Goal: Book appointment/travel/reservation

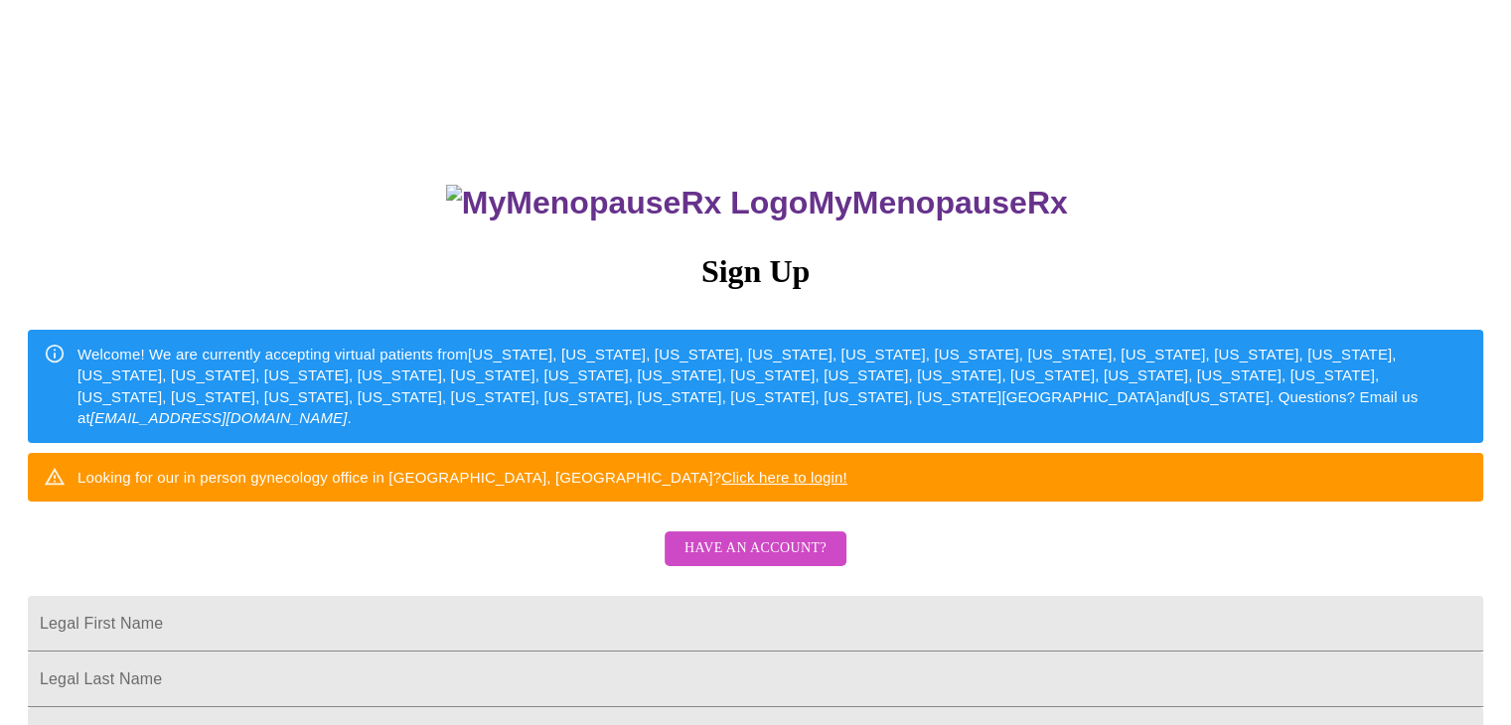
click at [776, 561] on span "Have an account?" at bounding box center [756, 549] width 142 height 25
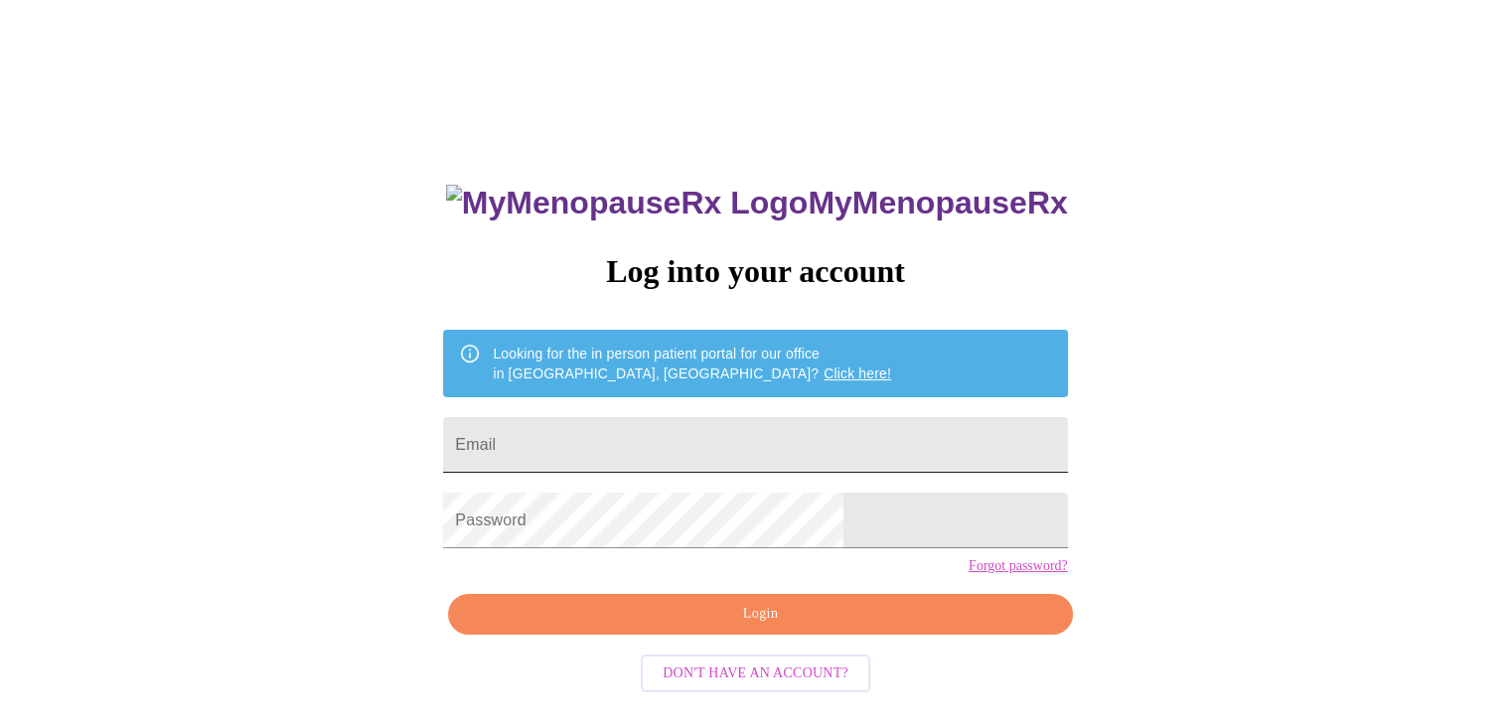
click at [768, 455] on input "Email" at bounding box center [755, 445] width 624 height 56
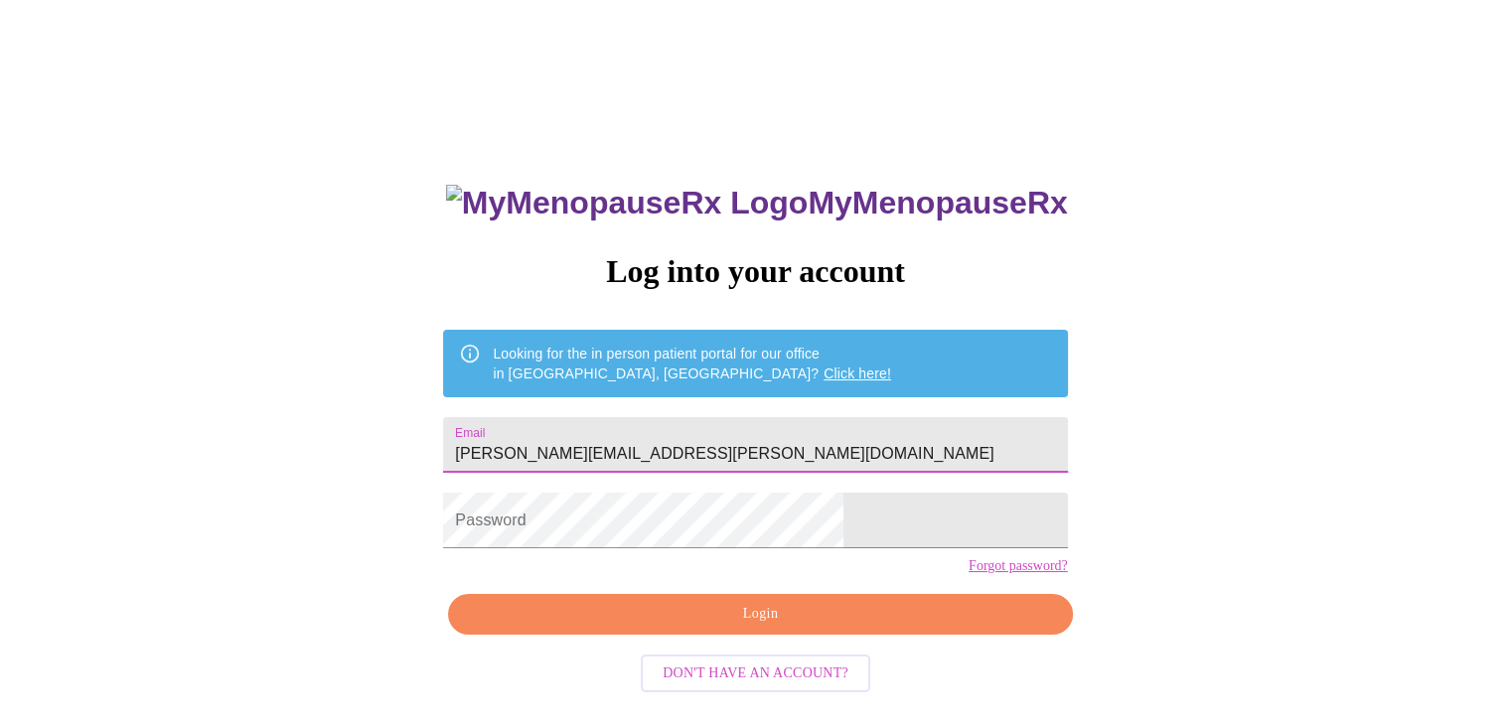
type input "oakes.amanda.m@gmail.com"
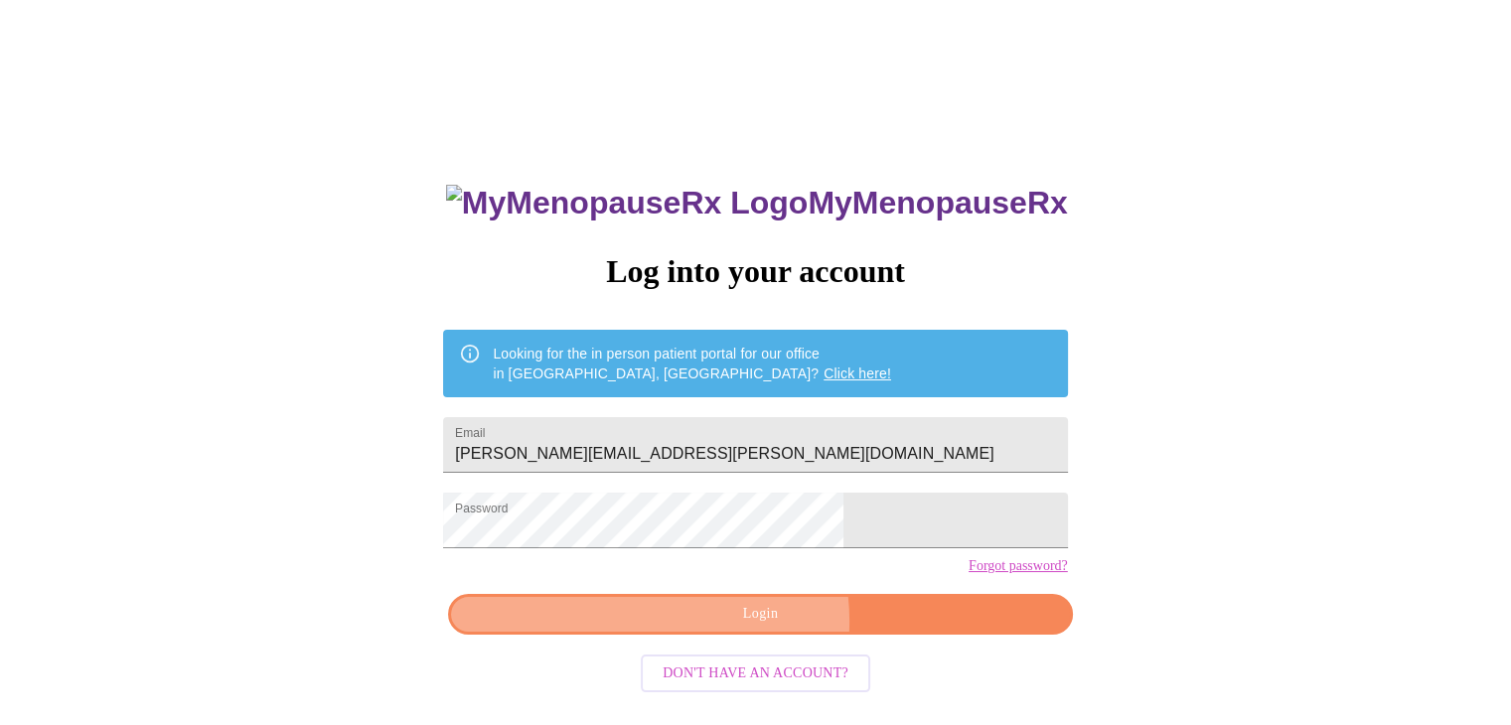
click at [736, 627] on span "Login" at bounding box center [760, 614] width 578 height 25
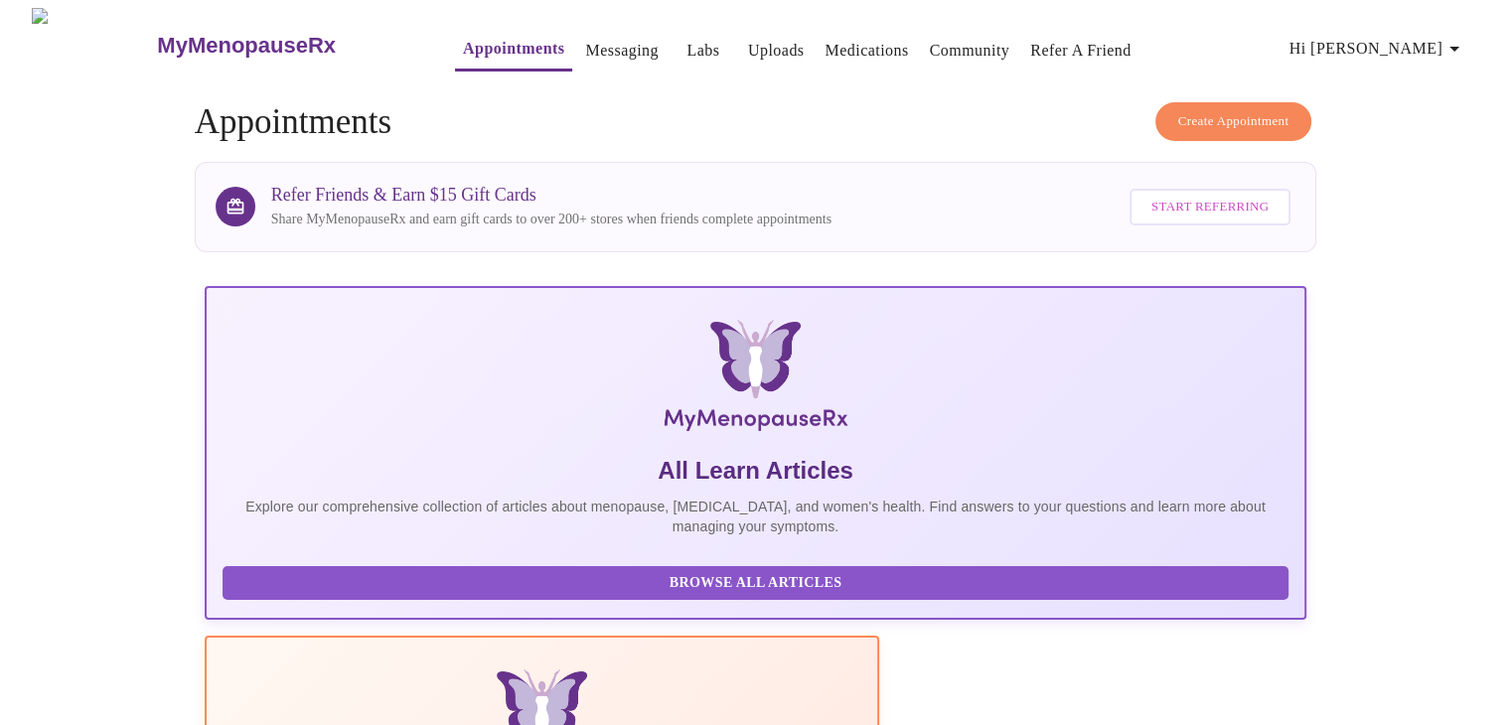
click at [687, 45] on link "Labs" at bounding box center [703, 51] width 33 height 28
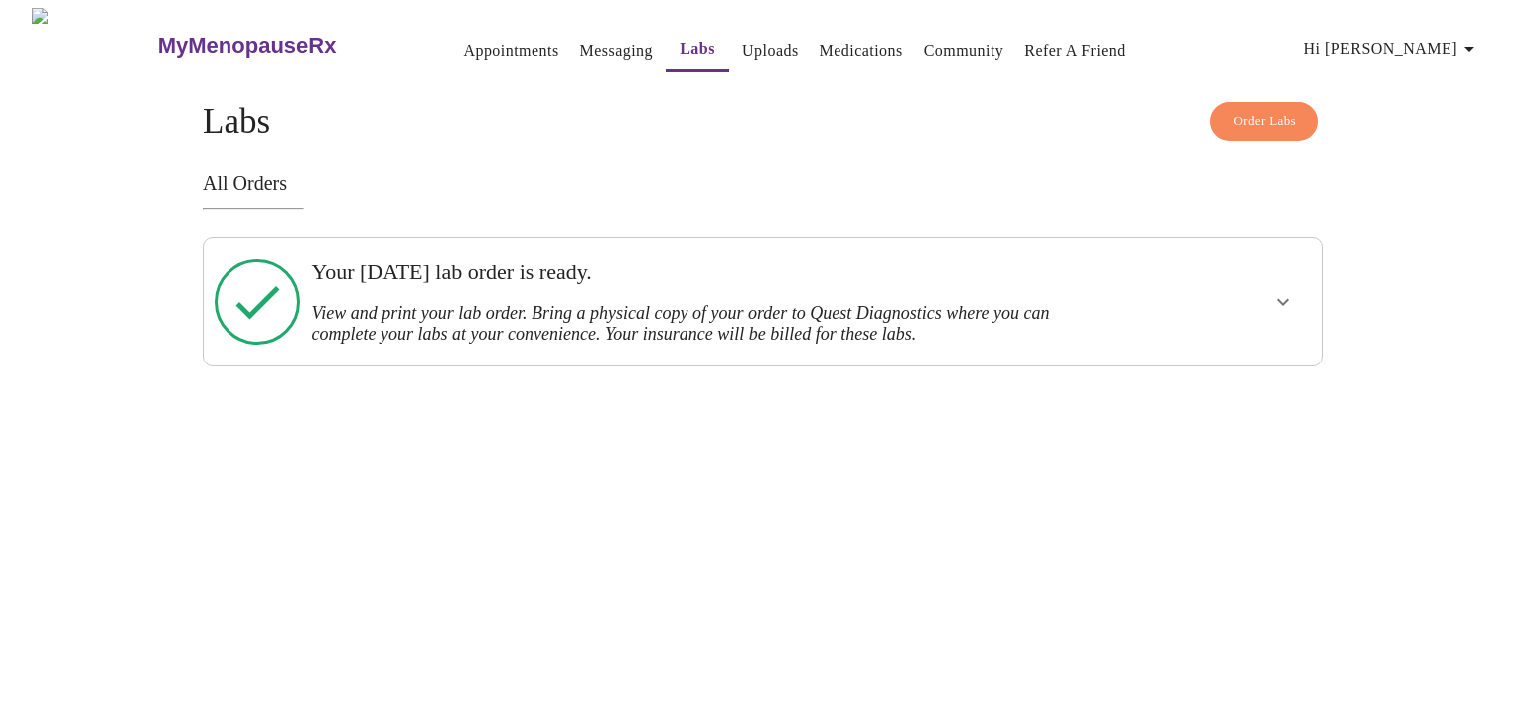
click at [463, 41] on link "Appointments" at bounding box center [510, 51] width 95 height 28
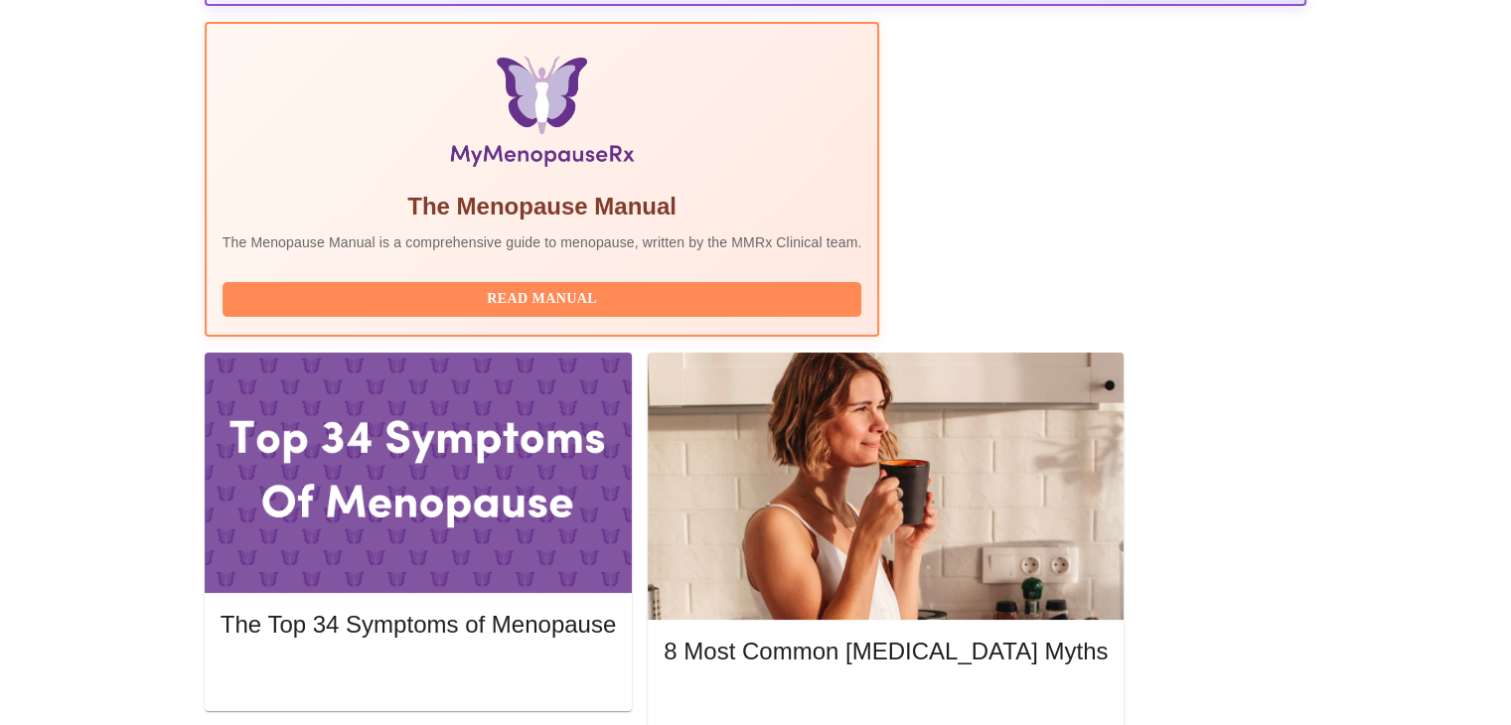
scroll to position [615, 0]
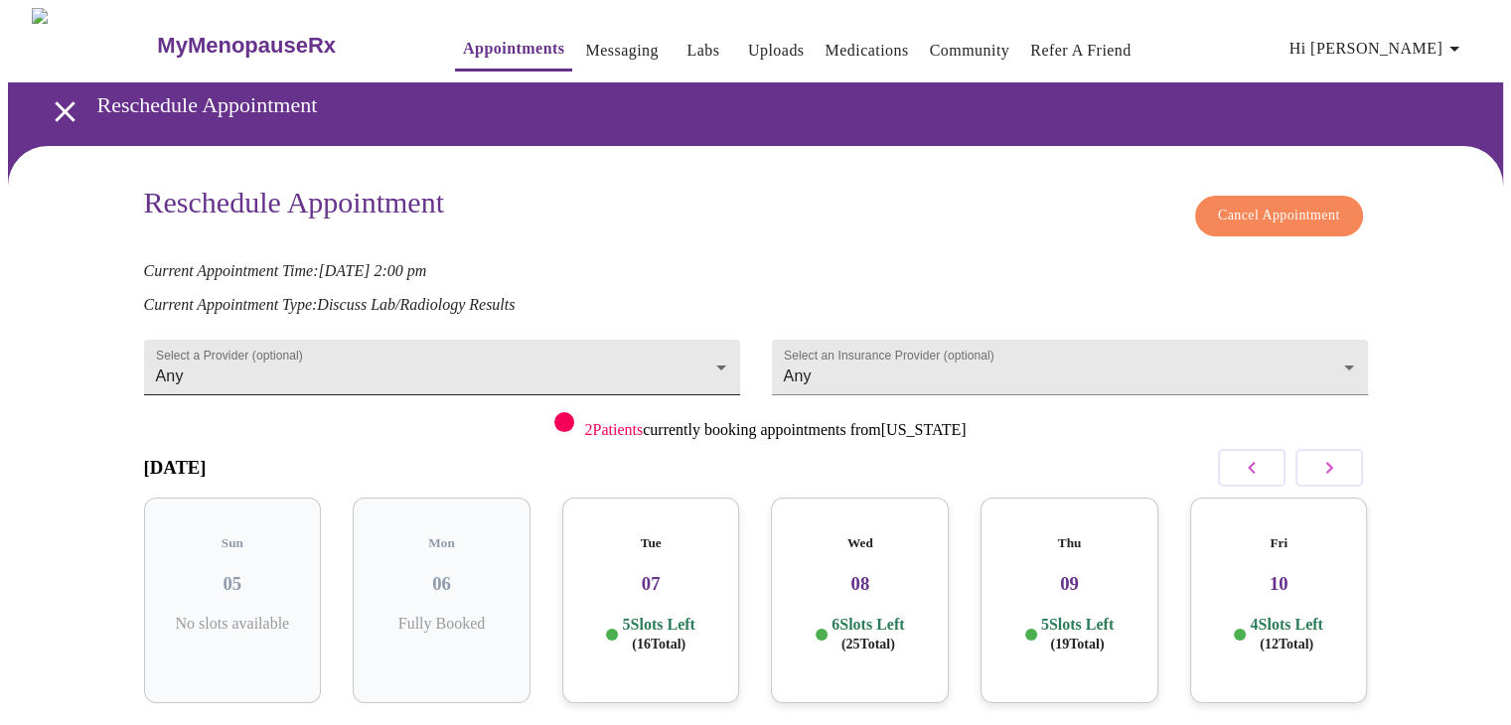
click at [683, 347] on body "MyMenopauseRx Appointments Messaging Labs Uploads Medications Community Refer a…" at bounding box center [755, 440] width 1495 height 864
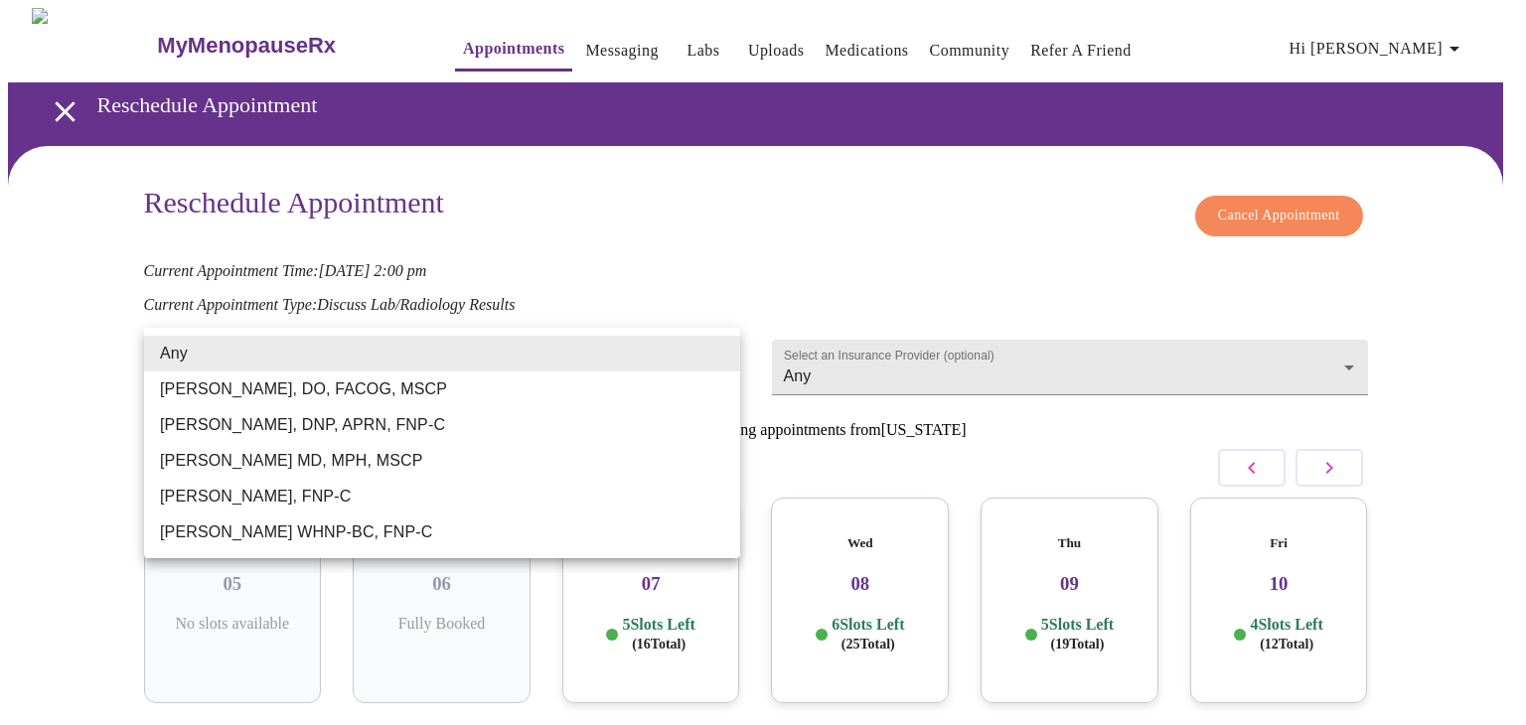
click at [350, 537] on li "[PERSON_NAME] WHNP-BC, FNP-C" at bounding box center [442, 533] width 596 height 36
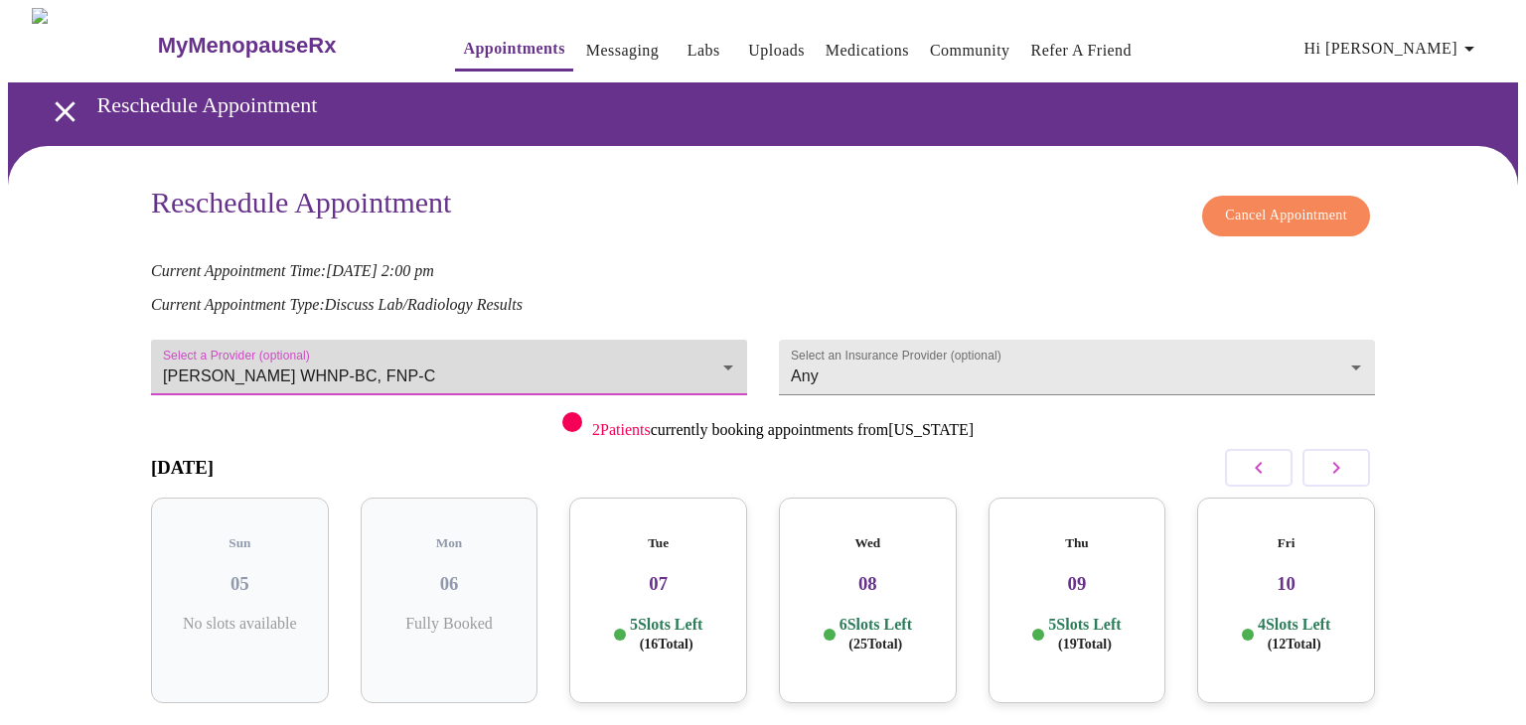
type input "[PERSON_NAME] WHNP-BC, FNP-C"
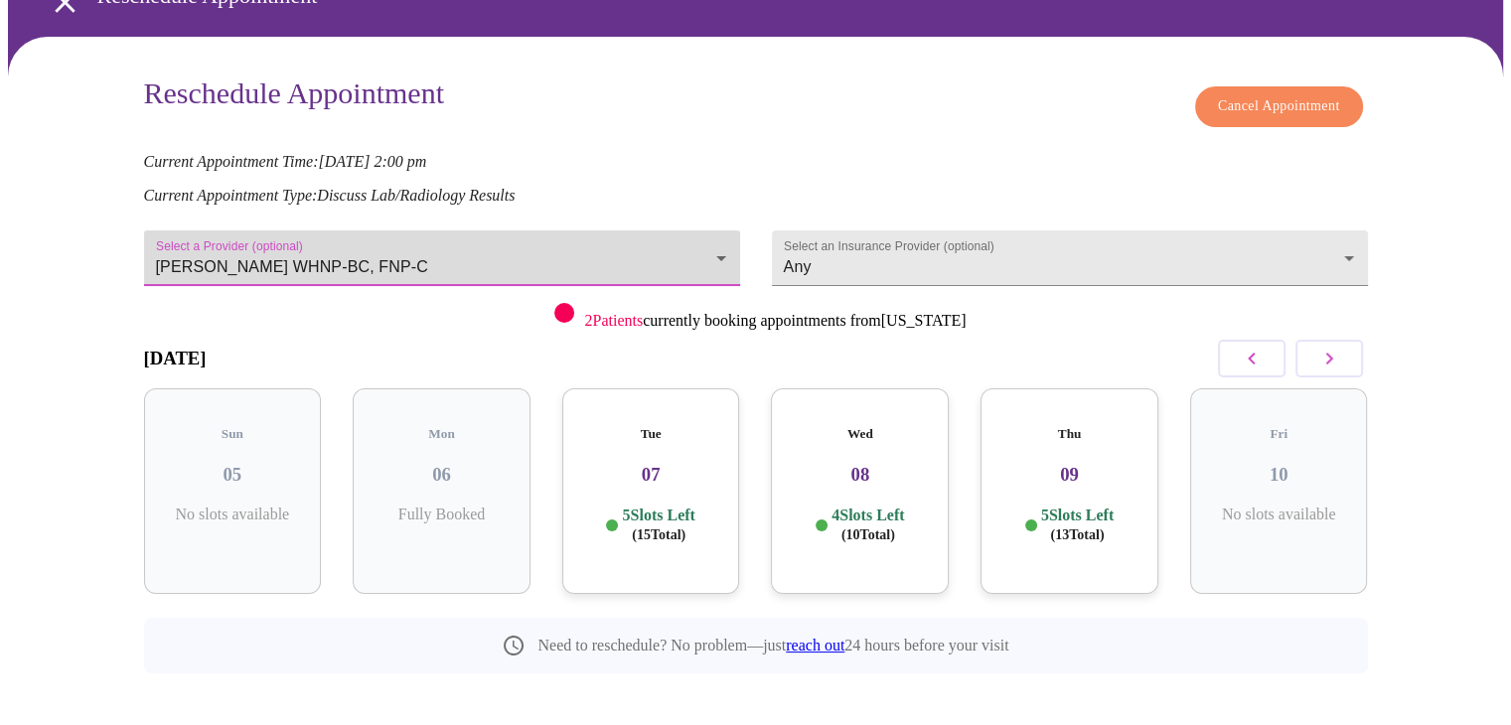
scroll to position [110, 0]
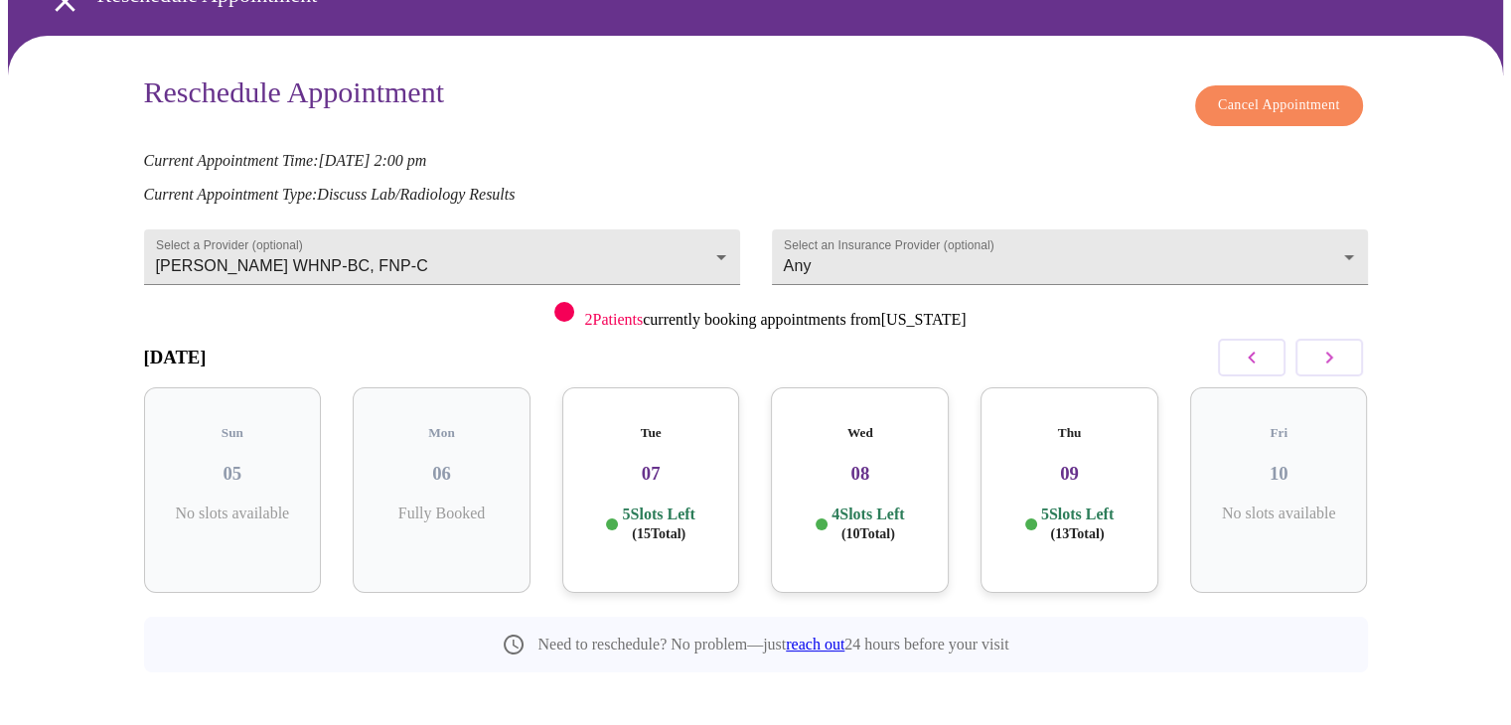
click at [852, 463] on h3 "08" at bounding box center [860, 474] width 146 height 22
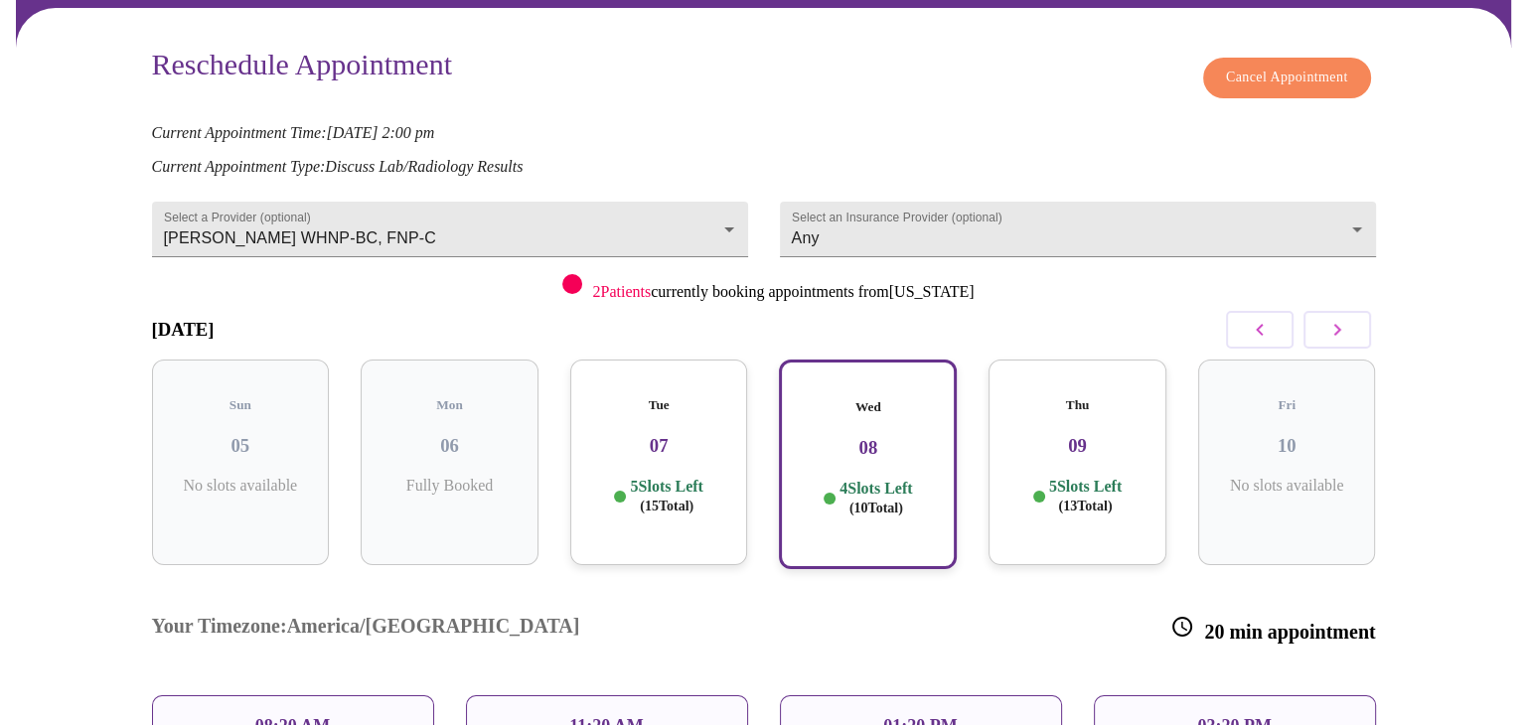
scroll to position [43, 0]
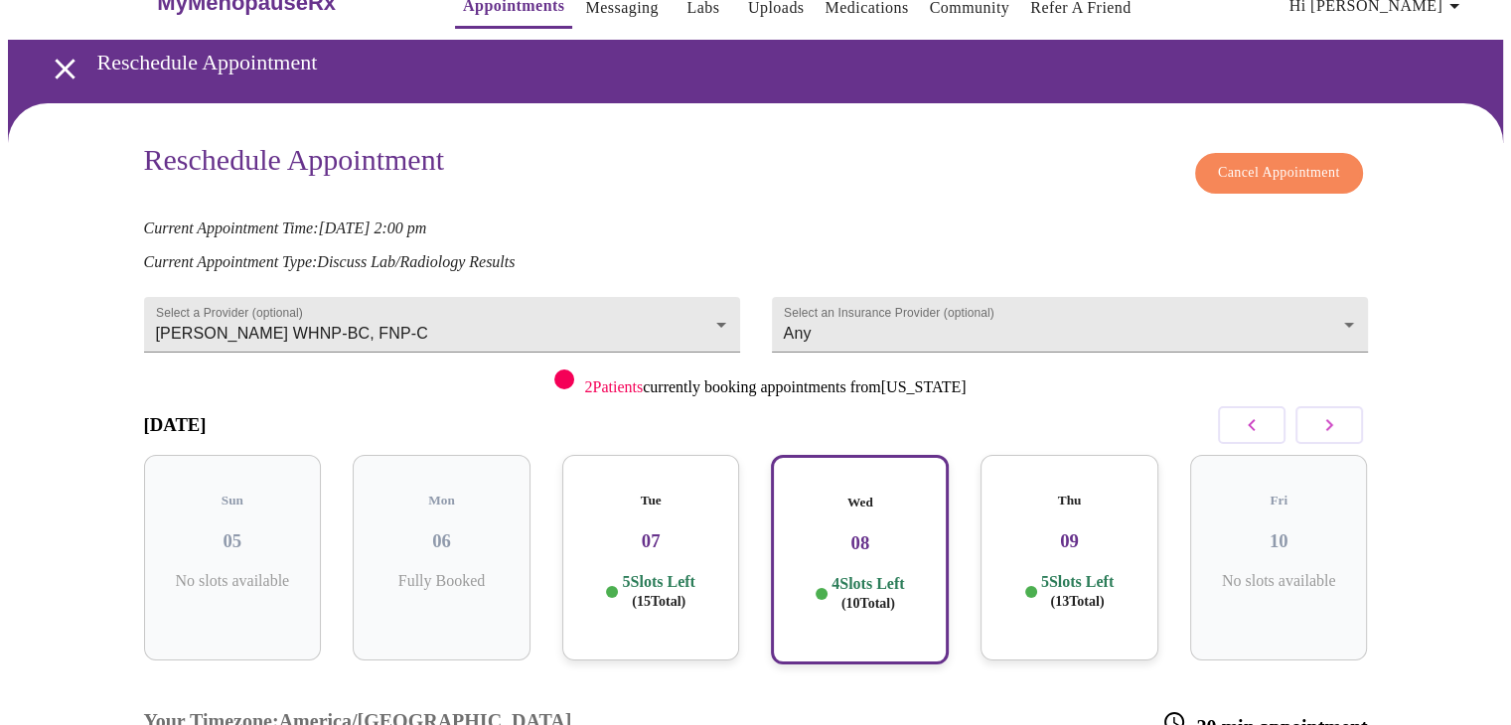
click at [1296, 168] on span "Cancel Appointment" at bounding box center [1279, 173] width 122 height 25
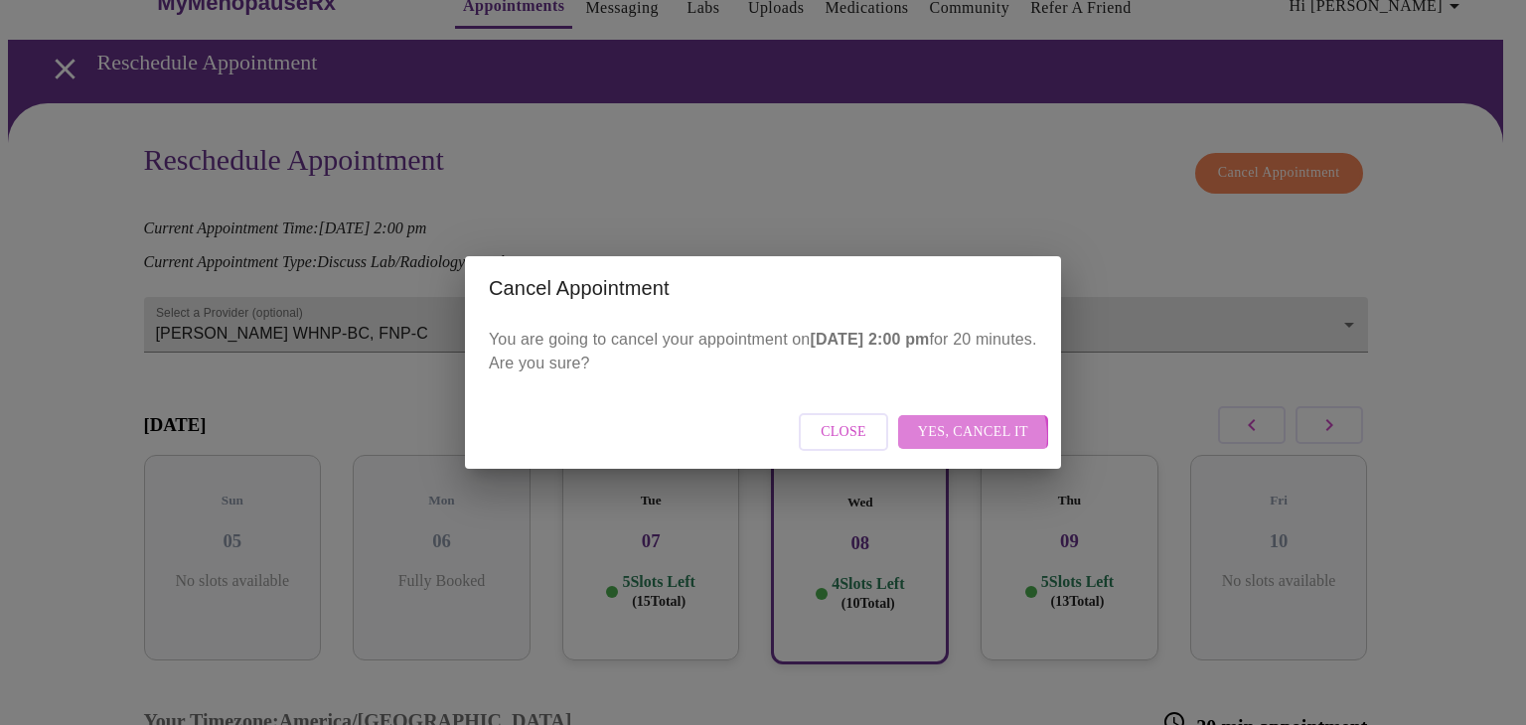
click at [972, 436] on span "Yes, cancel it" at bounding box center [973, 432] width 110 height 25
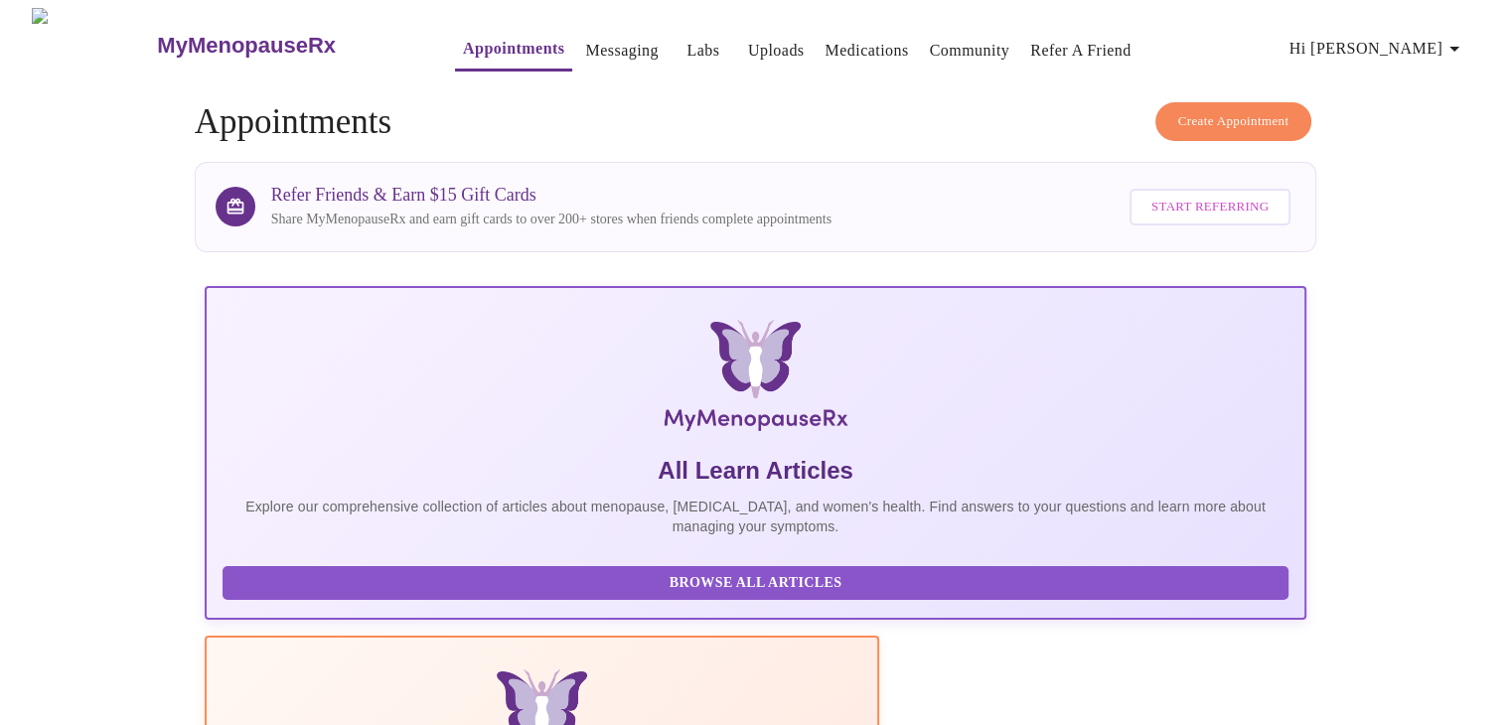
click at [1456, 41] on icon "button" at bounding box center [1455, 49] width 24 height 24
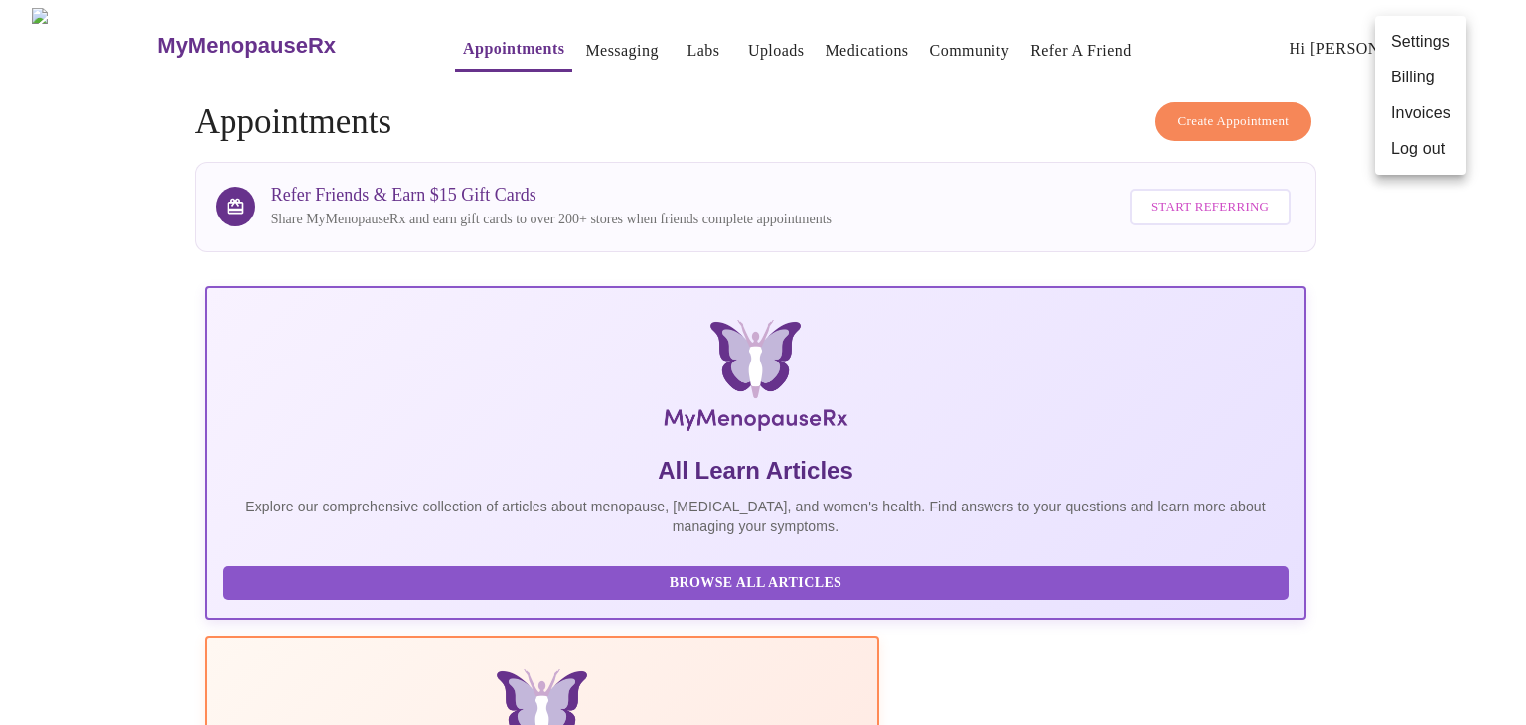
click at [1419, 141] on li "Log out" at bounding box center [1420, 149] width 91 height 36
